Goal: Information Seeking & Learning: Find specific fact

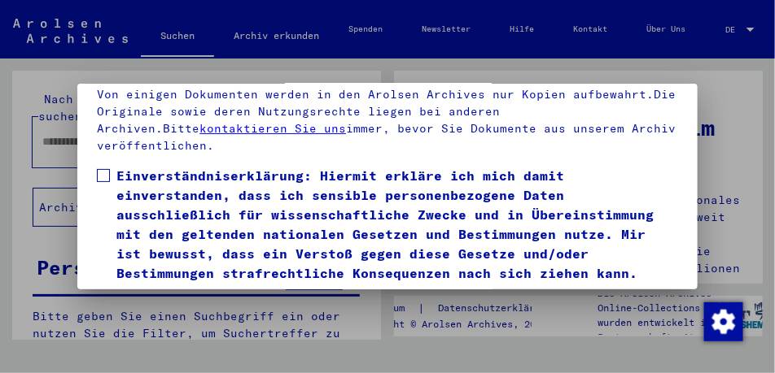
scroll to position [85, 0]
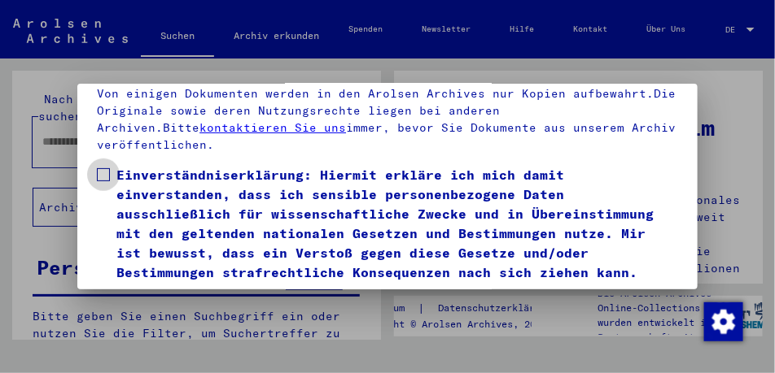
click at [97, 181] on span at bounding box center [103, 174] width 13 height 13
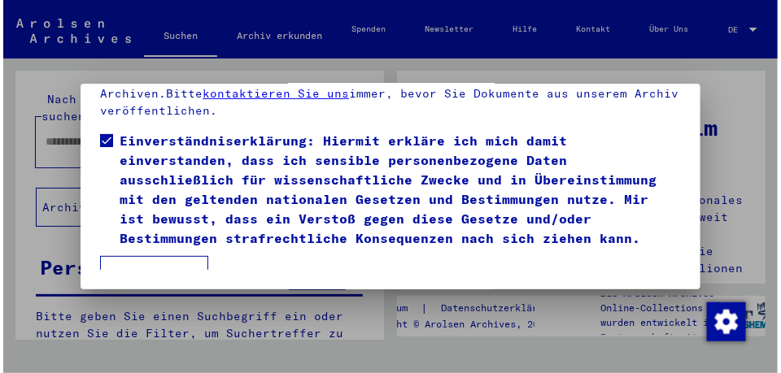
scroll to position [145, 0]
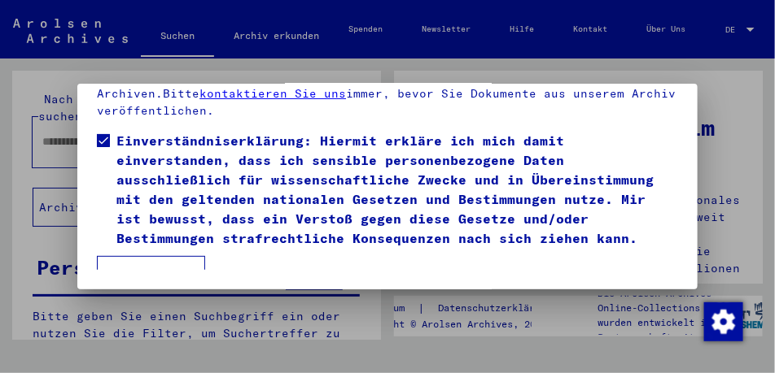
click at [152, 256] on button "Ich stimme zu" at bounding box center [151, 275] width 108 height 39
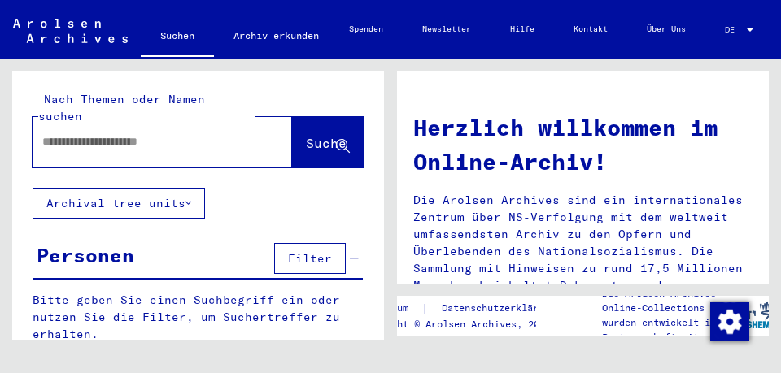
click at [85, 133] on input "text" at bounding box center [142, 141] width 201 height 17
type input "**********"
click at [306, 135] on span "Suche" at bounding box center [326, 143] width 41 height 16
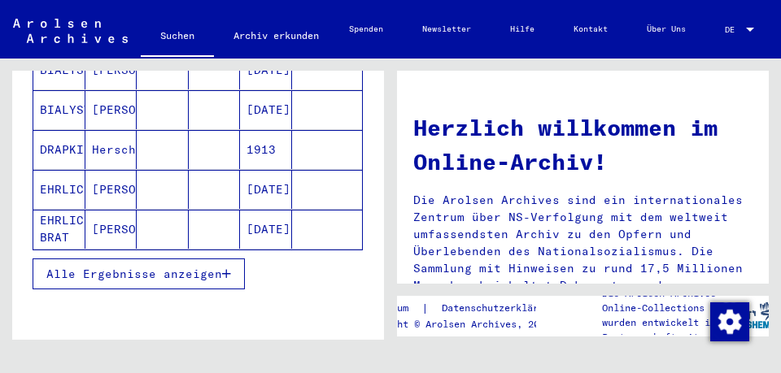
scroll to position [288, 0]
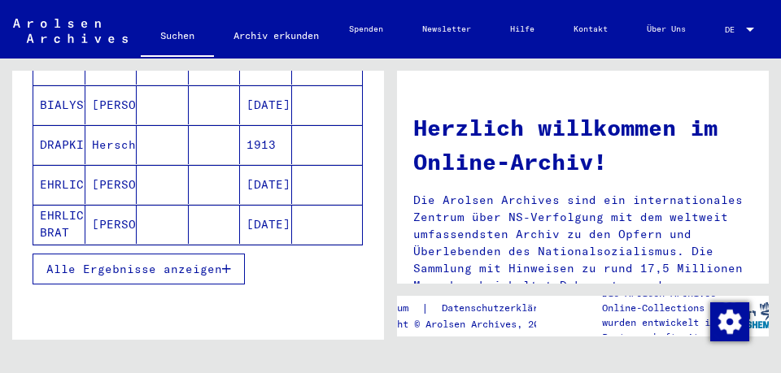
click at [226, 268] on icon "button" at bounding box center [226, 269] width 9 height 11
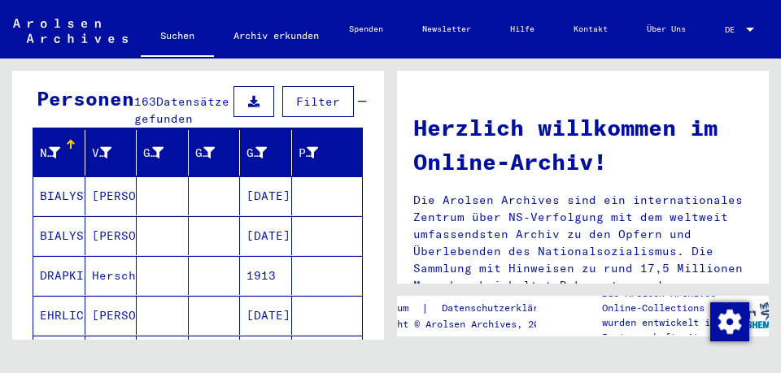
scroll to position [0, 0]
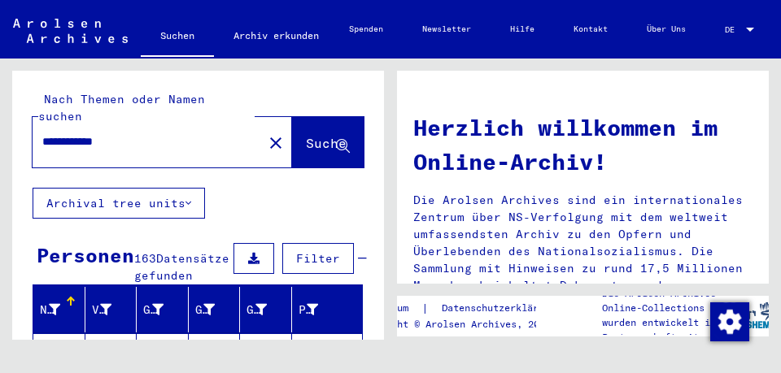
click at [62, 302] on div "Nachname" at bounding box center [52, 310] width 24 height 17
click at [115, 309] on div "Vorname" at bounding box center [114, 310] width 45 height 26
click at [73, 307] on div "Nachname" at bounding box center [62, 310] width 45 height 26
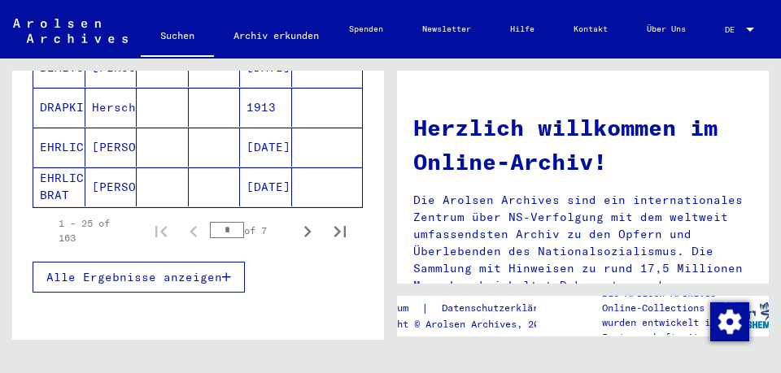
scroll to position [323, 0]
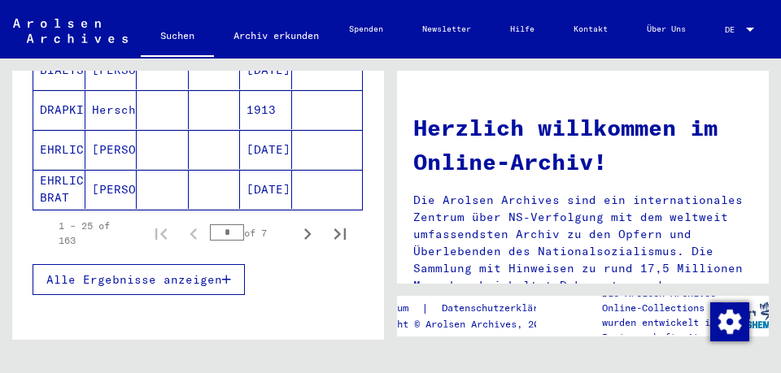
click at [173, 277] on span "Alle Ergebnisse anzeigen" at bounding box center [134, 280] width 176 height 15
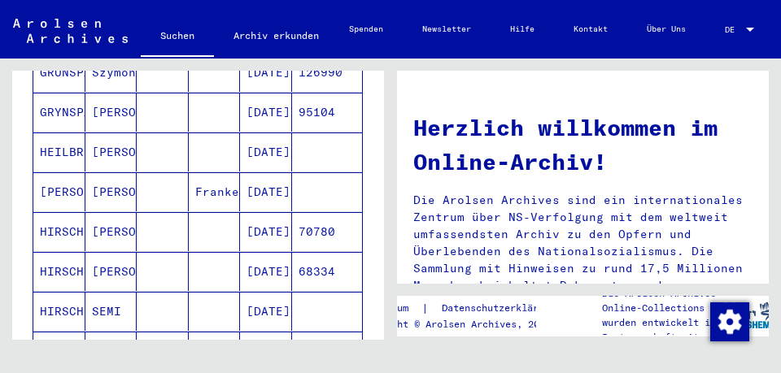
scroll to position [921, 0]
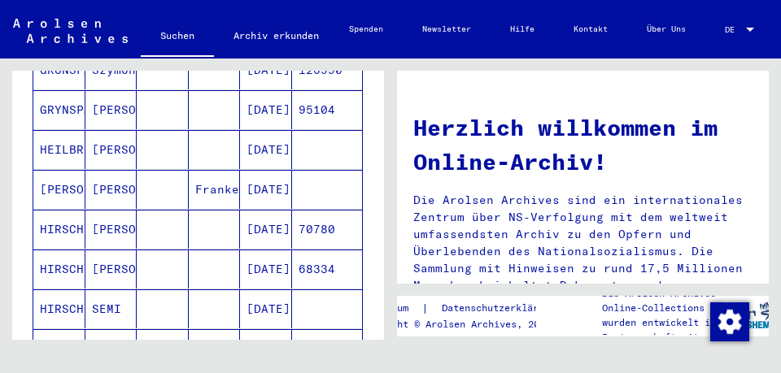
click at [264, 229] on mat-cell "[DATE]" at bounding box center [266, 229] width 52 height 39
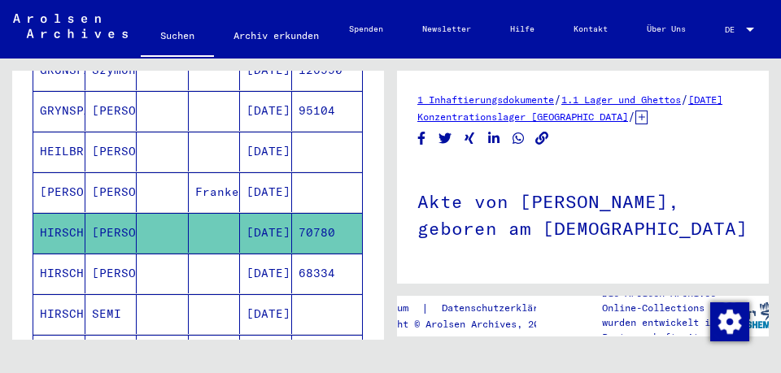
drag, startPoint x: 277, startPoint y: 220, endPoint x: 285, endPoint y: 222, distance: 8.3
click at [280, 220] on mat-cell "[DATE]" at bounding box center [266, 233] width 52 height 40
click at [261, 271] on mat-cell "[DATE]" at bounding box center [266, 274] width 52 height 40
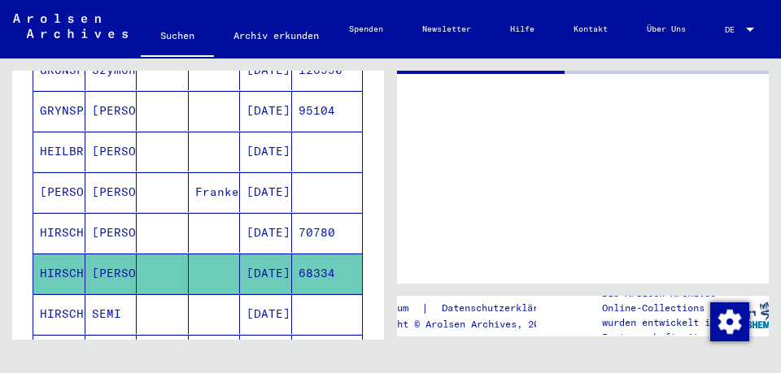
click at [261, 271] on mat-cell "[DATE]" at bounding box center [266, 274] width 52 height 40
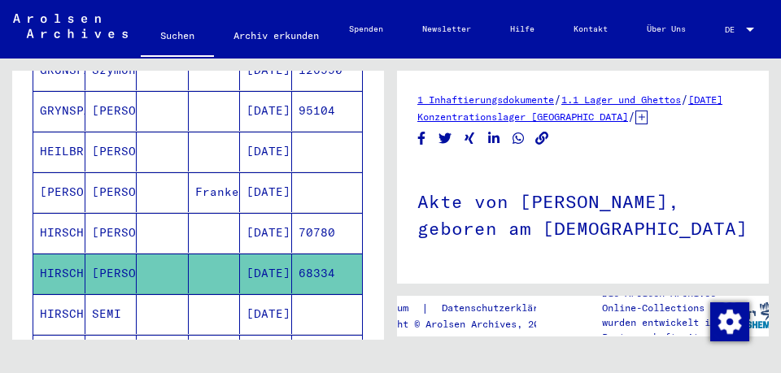
click at [512, 118] on link "[DATE] Konzentrationslager [GEOGRAPHIC_DATA]" at bounding box center [569, 108] width 305 height 29
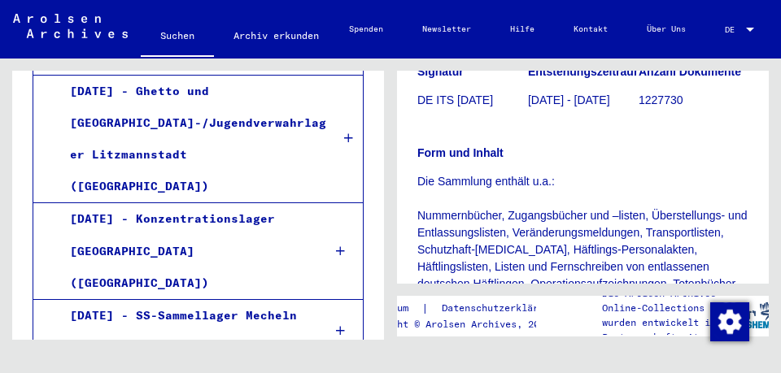
scroll to position [203, 0]
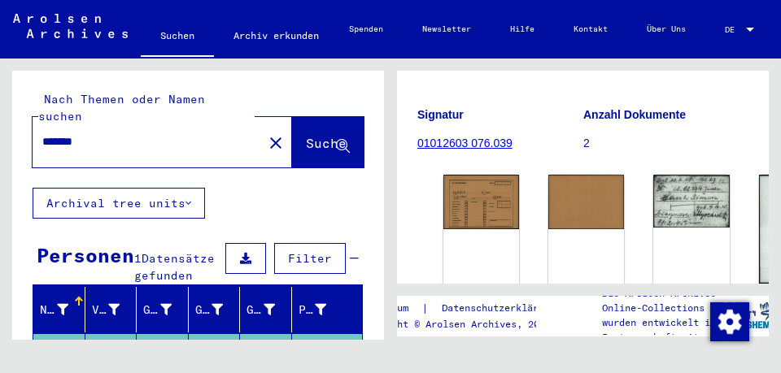
scroll to position [187, 0]
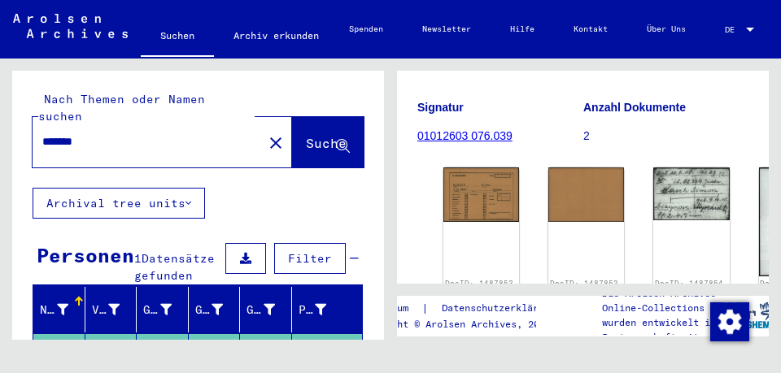
click at [308, 191] on div "Nach Themen oder Namen suchen ******* close Suche Archival tree units Personen …" at bounding box center [198, 380] width 372 height 618
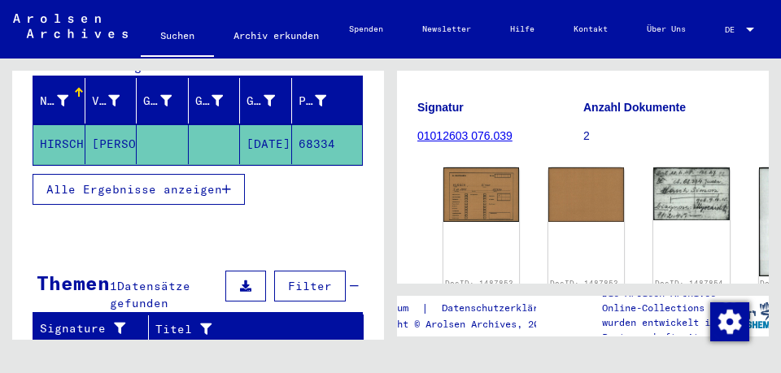
scroll to position [172, 0]
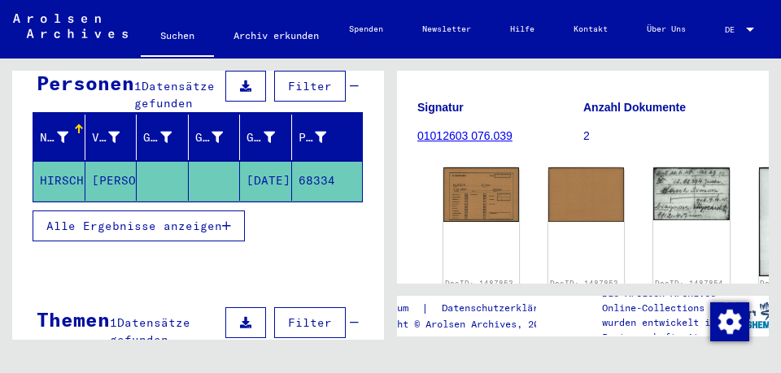
click at [199, 226] on span "Alle Ergebnisse anzeigen" at bounding box center [134, 226] width 176 height 15
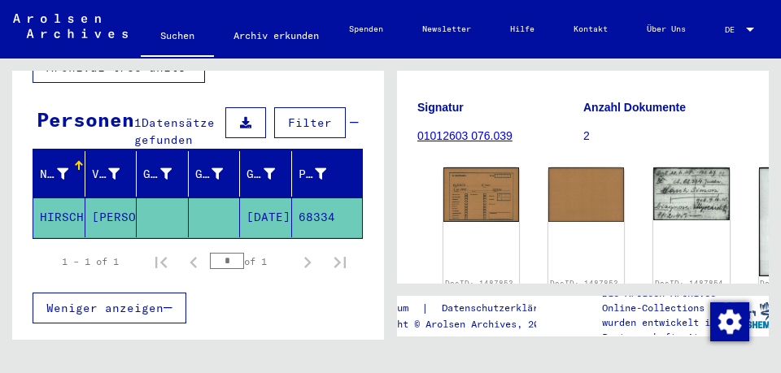
scroll to position [133, 0]
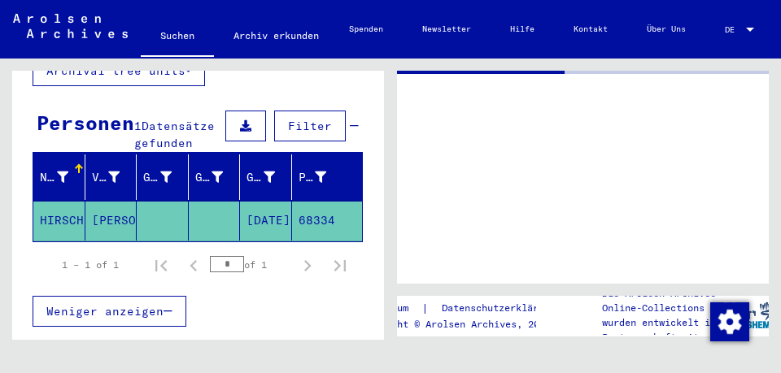
type input "**********"
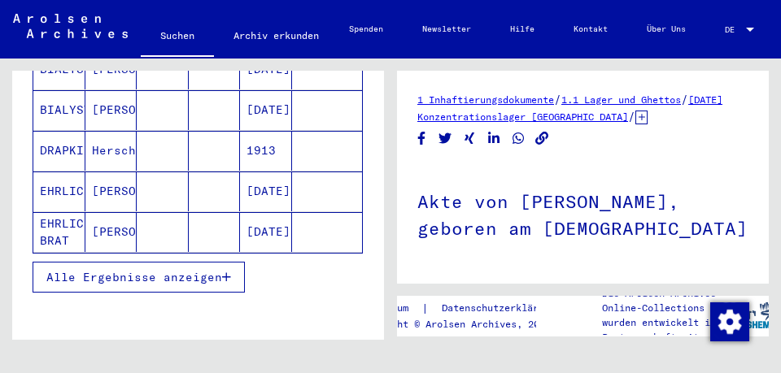
scroll to position [289, 0]
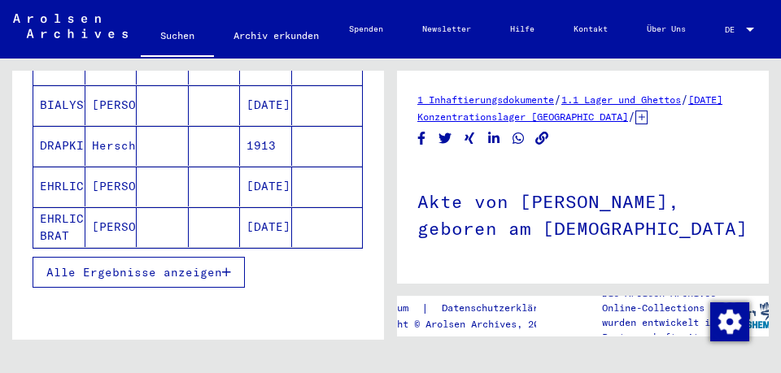
click at [187, 271] on span "Alle Ergebnisse anzeigen" at bounding box center [134, 272] width 176 height 15
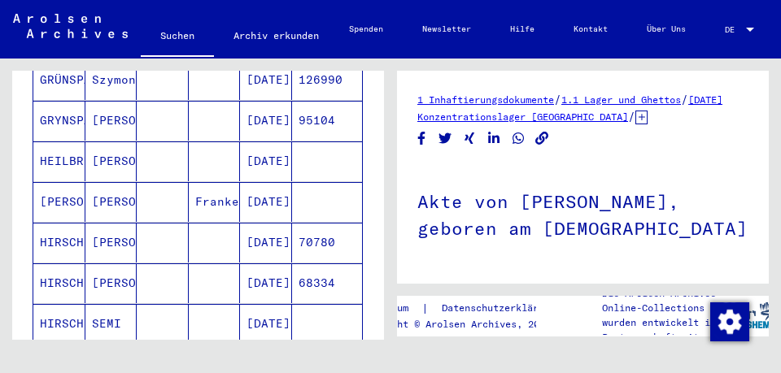
scroll to position [922, 0]
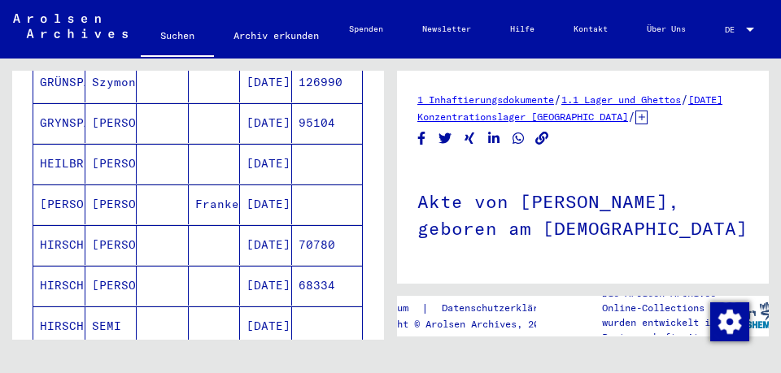
click at [267, 204] on mat-cell "[DATE]" at bounding box center [266, 205] width 52 height 40
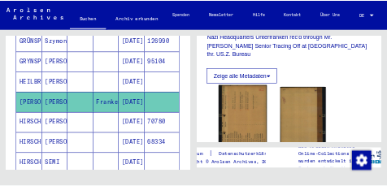
scroll to position [780, 0]
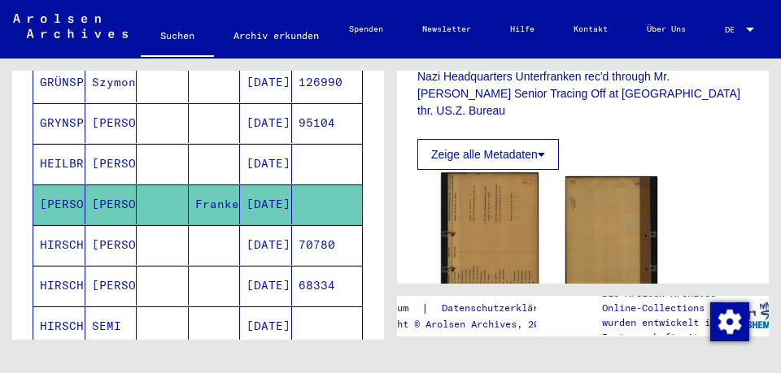
click at [501, 189] on img at bounding box center [489, 246] width 97 height 149
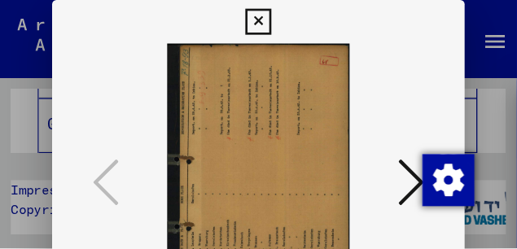
scroll to position [927, 0]
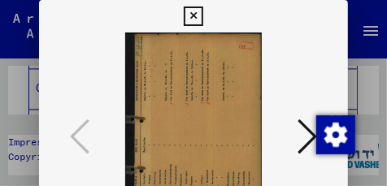
drag, startPoint x: 246, startPoint y: 134, endPoint x: 250, endPoint y: 112, distance: 22.3
click at [250, 112] on img at bounding box center [193, 138] width 199 height 211
drag, startPoint x: 287, startPoint y: 137, endPoint x: 286, endPoint y: 95, distance: 42.3
click at [286, 95] on img at bounding box center [193, 138] width 199 height 211
drag, startPoint x: 386, startPoint y: 109, endPoint x: 387, endPoint y: 119, distance: 9.9
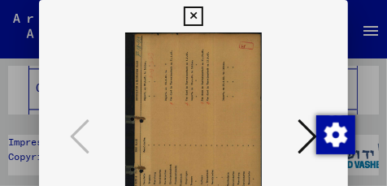
click at [387, 119] on html "**********" at bounding box center [193, 93] width 387 height 186
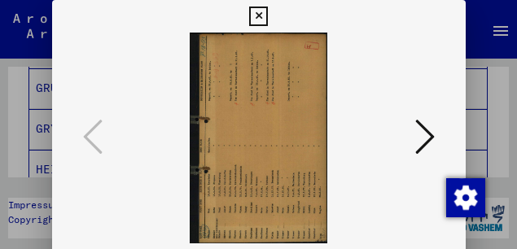
click at [430, 139] on icon at bounding box center [425, 136] width 20 height 39
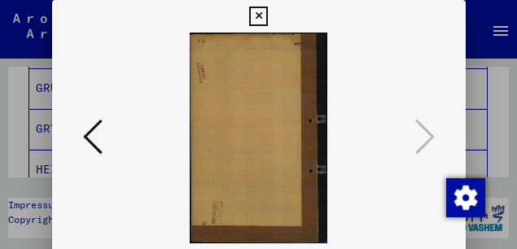
click at [437, 85] on div at bounding box center [258, 138] width 413 height 211
click at [255, 15] on icon at bounding box center [258, 17] width 19 height 20
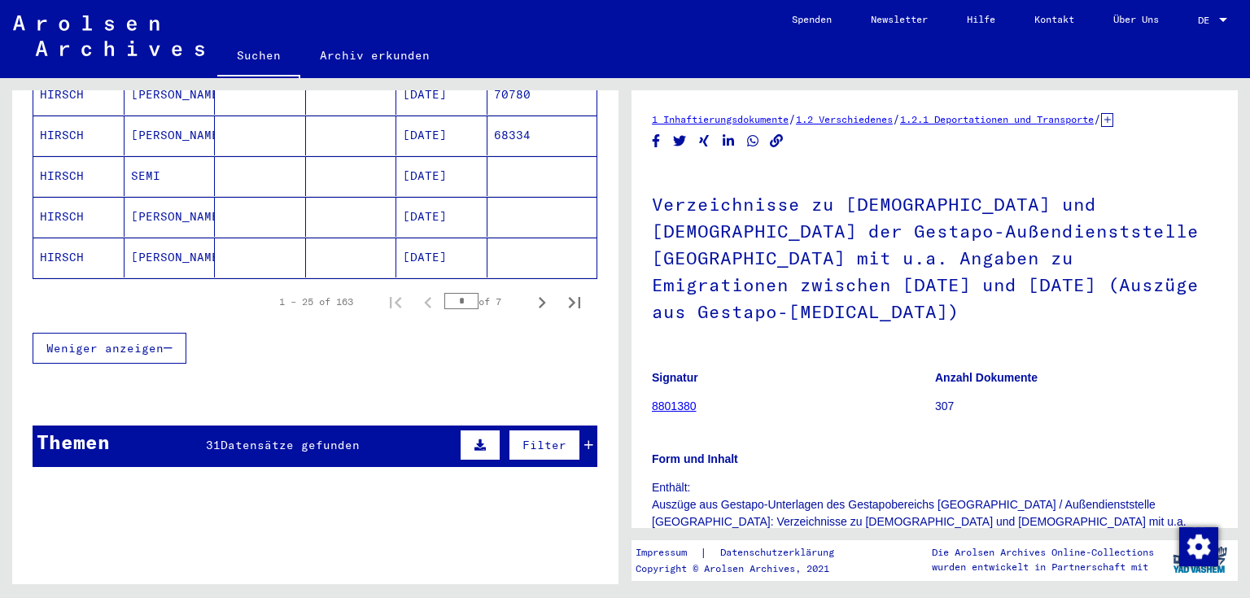
scroll to position [0, 0]
click at [530, 291] on icon "Next page" at bounding box center [541, 302] width 23 height 23
type input "*"
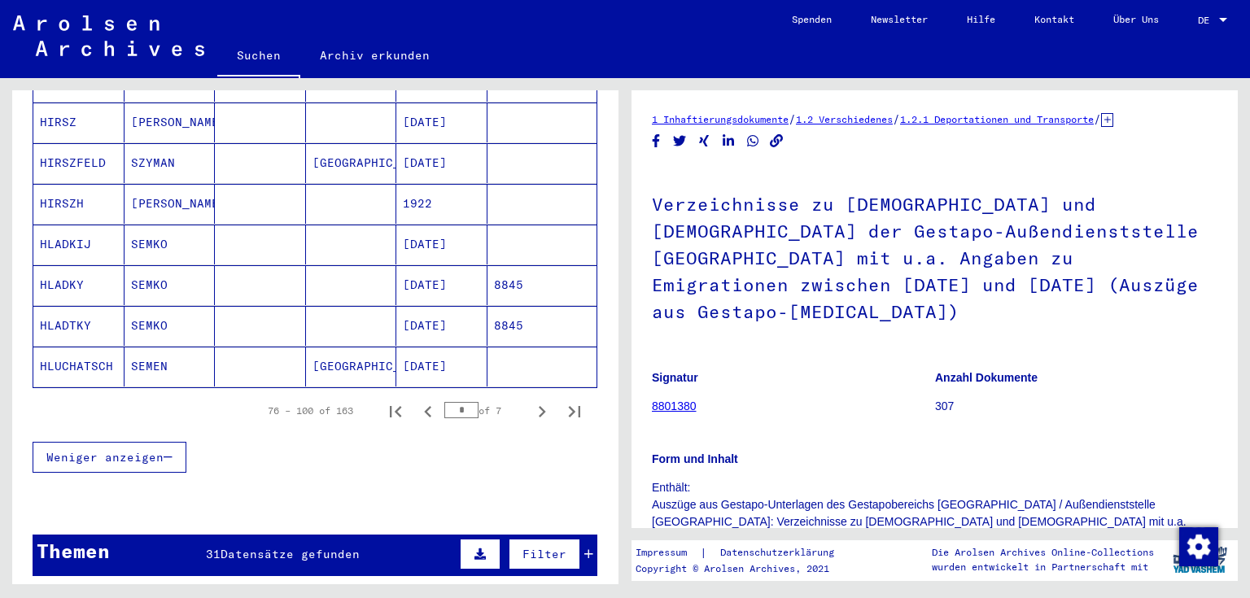
scroll to position [978, 0]
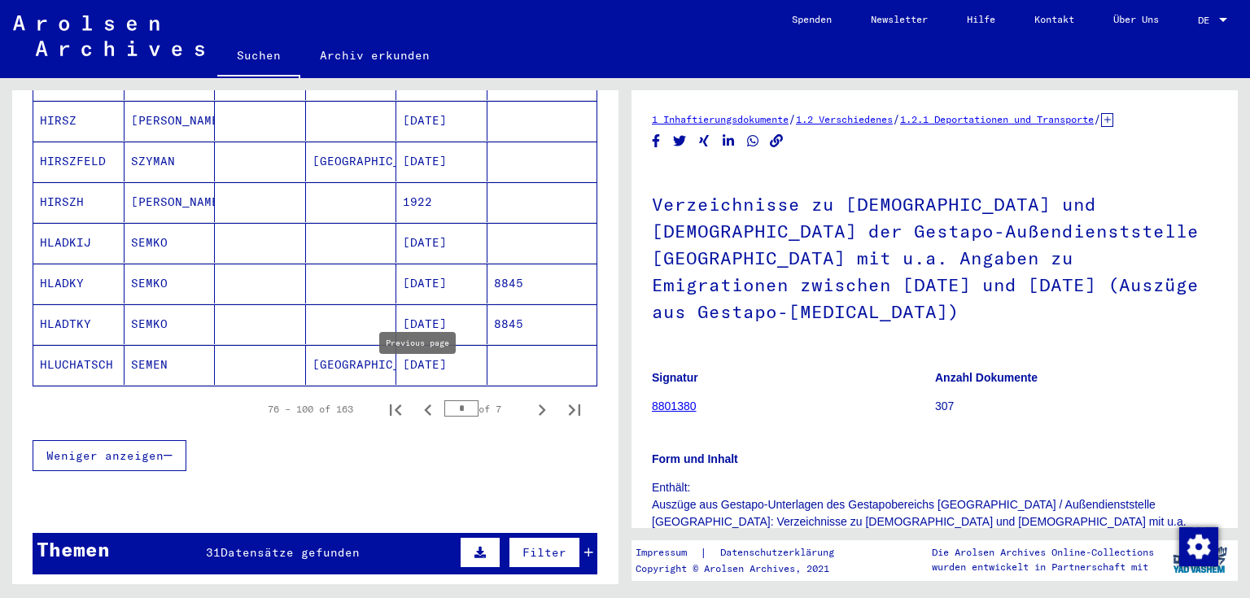
click at [424, 373] on icon "Previous page" at bounding box center [427, 409] width 7 height 11
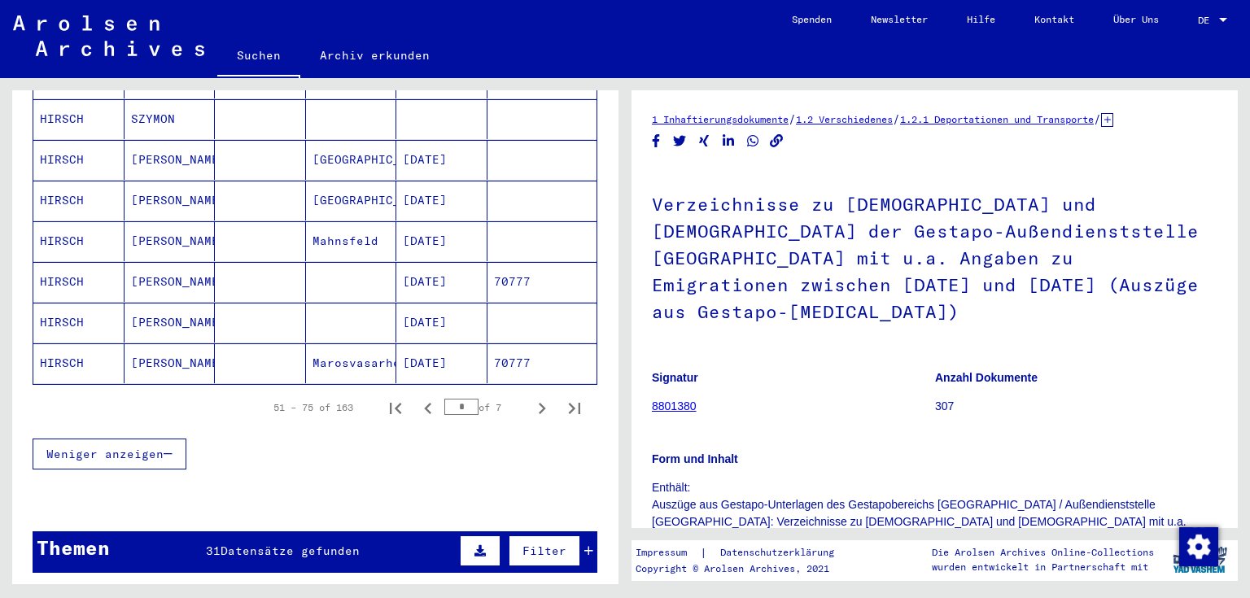
scroll to position [994, 0]
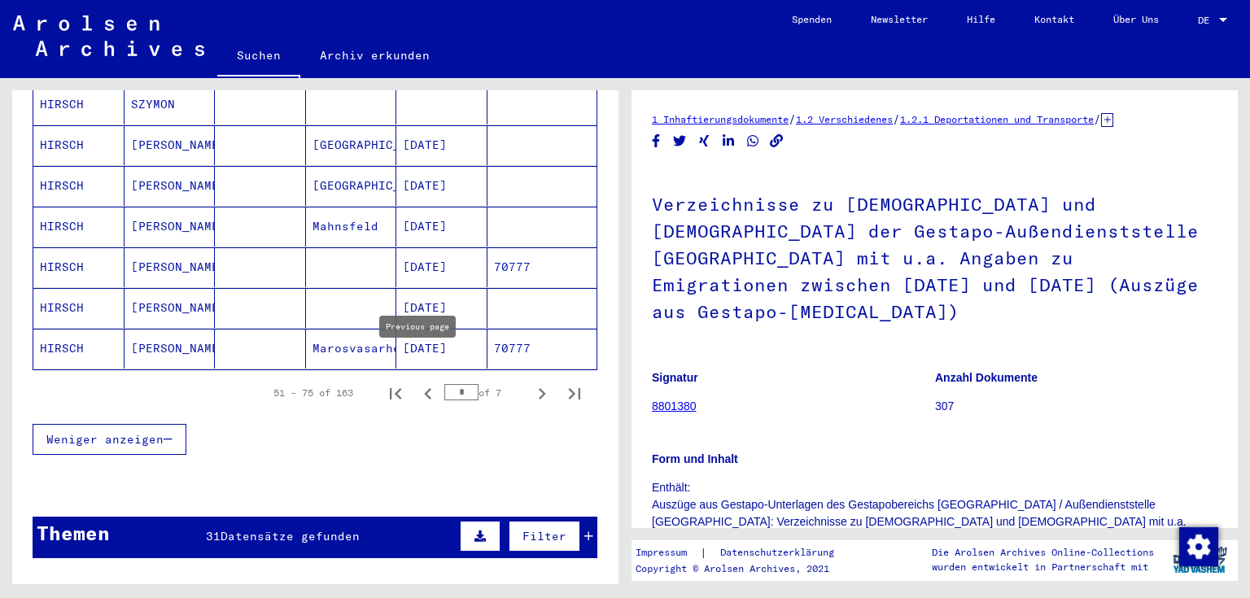
click at [424, 373] on icon "Previous page" at bounding box center [427, 393] width 7 height 11
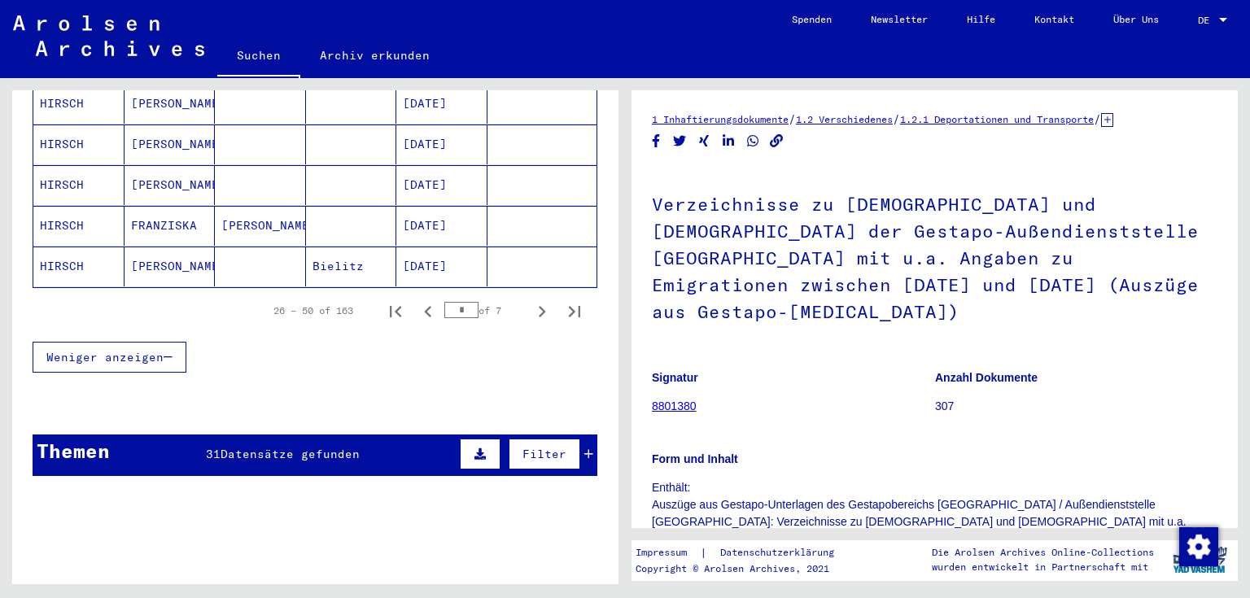
scroll to position [1081, 0]
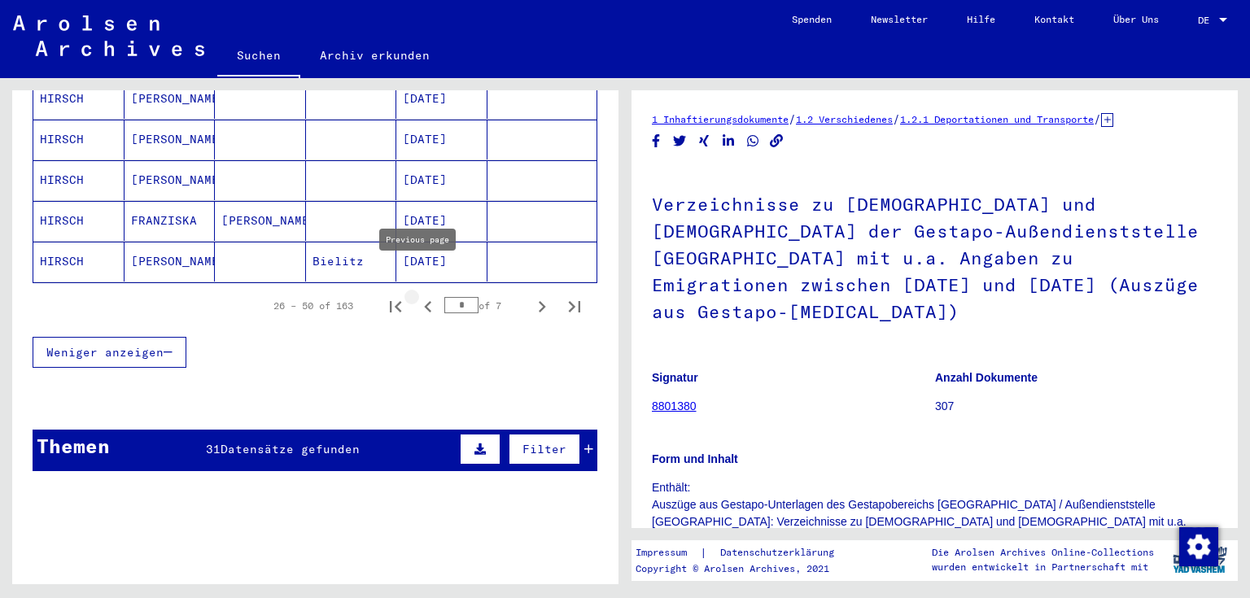
click at [424, 301] on icon "Previous page" at bounding box center [427, 306] width 7 height 11
type input "*"
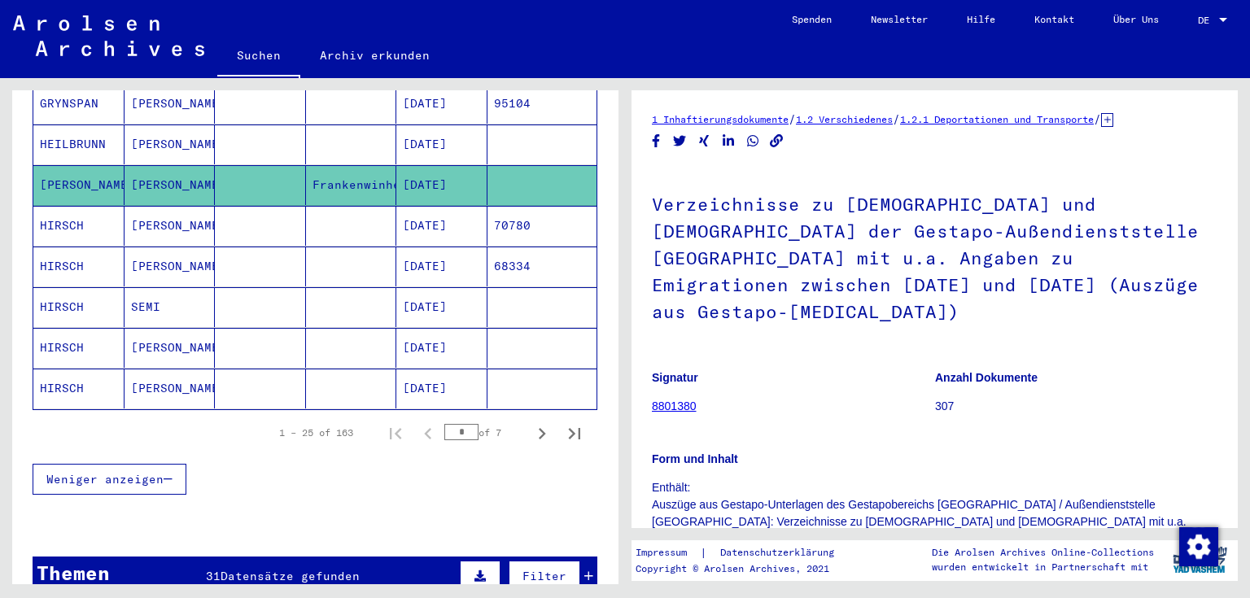
scroll to position [949, 0]
